Goal: Find specific page/section: Find specific page/section

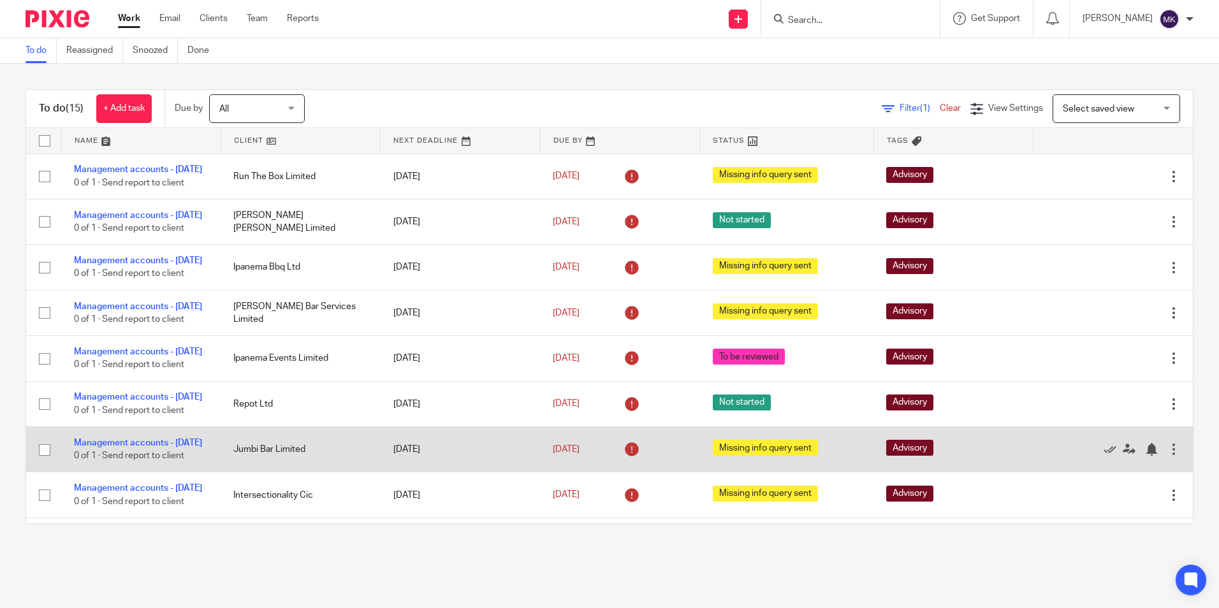
scroll to position [133, 0]
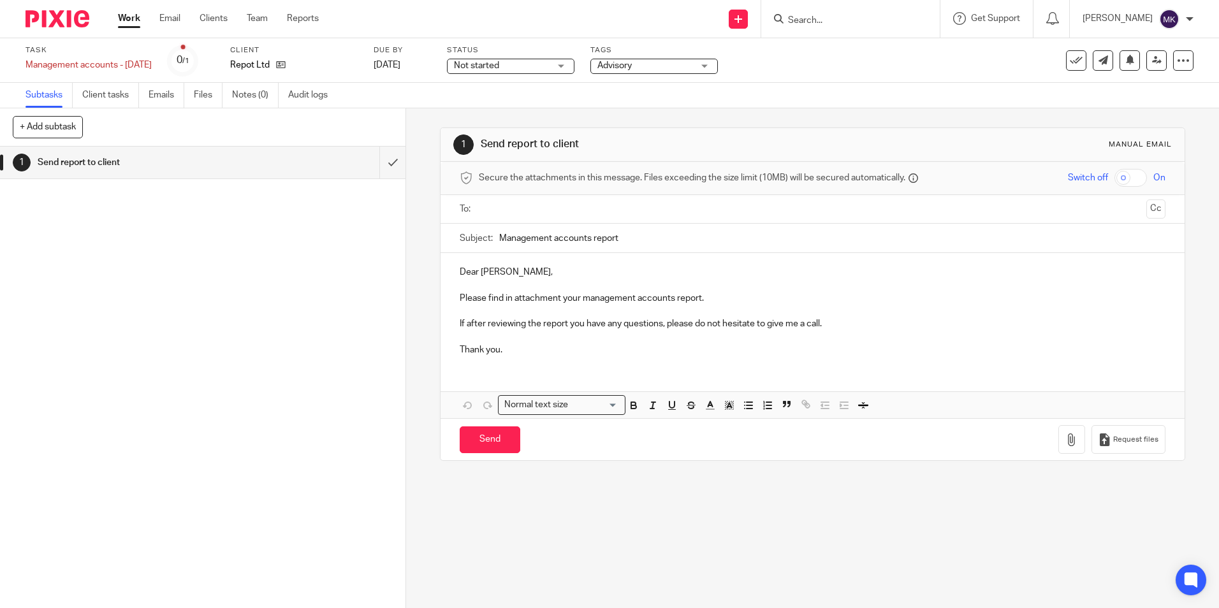
click at [564, 66] on div "Not started Not started" at bounding box center [511, 66] width 128 height 15
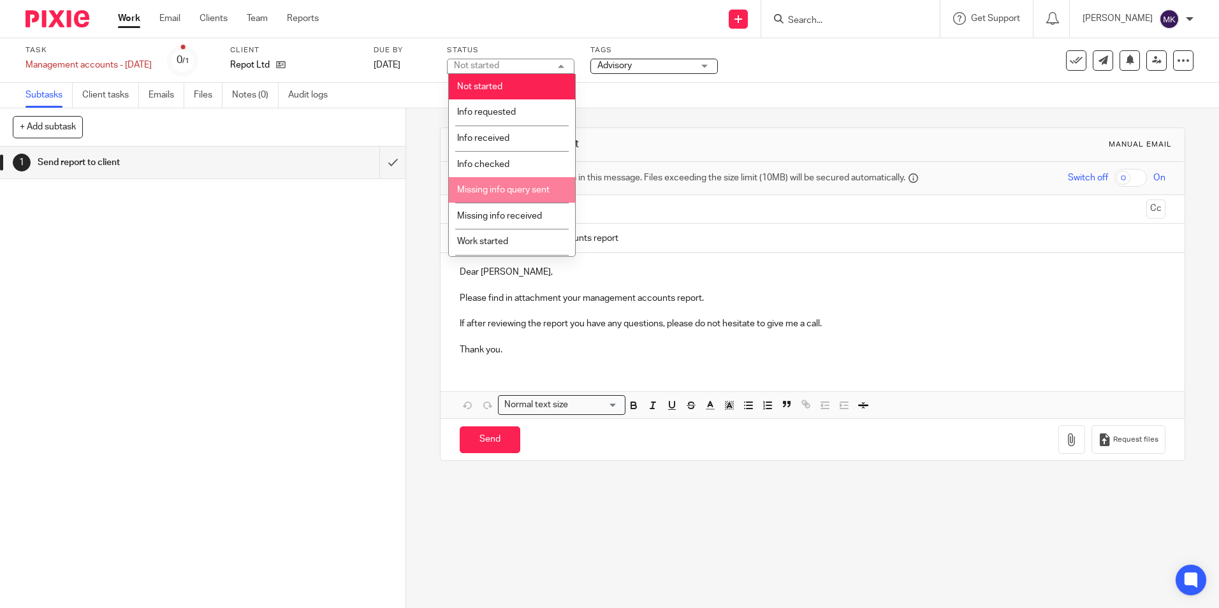
click at [533, 191] on span "Missing info query sent" at bounding box center [503, 190] width 92 height 9
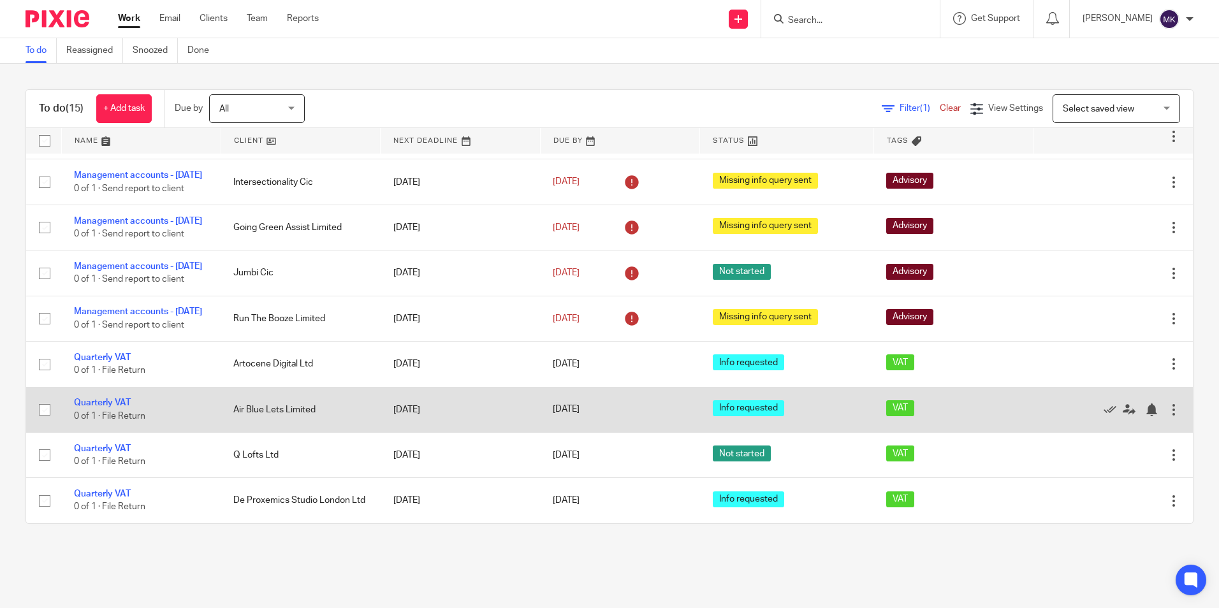
scroll to position [261, 0]
